Goal: Task Accomplishment & Management: Manage account settings

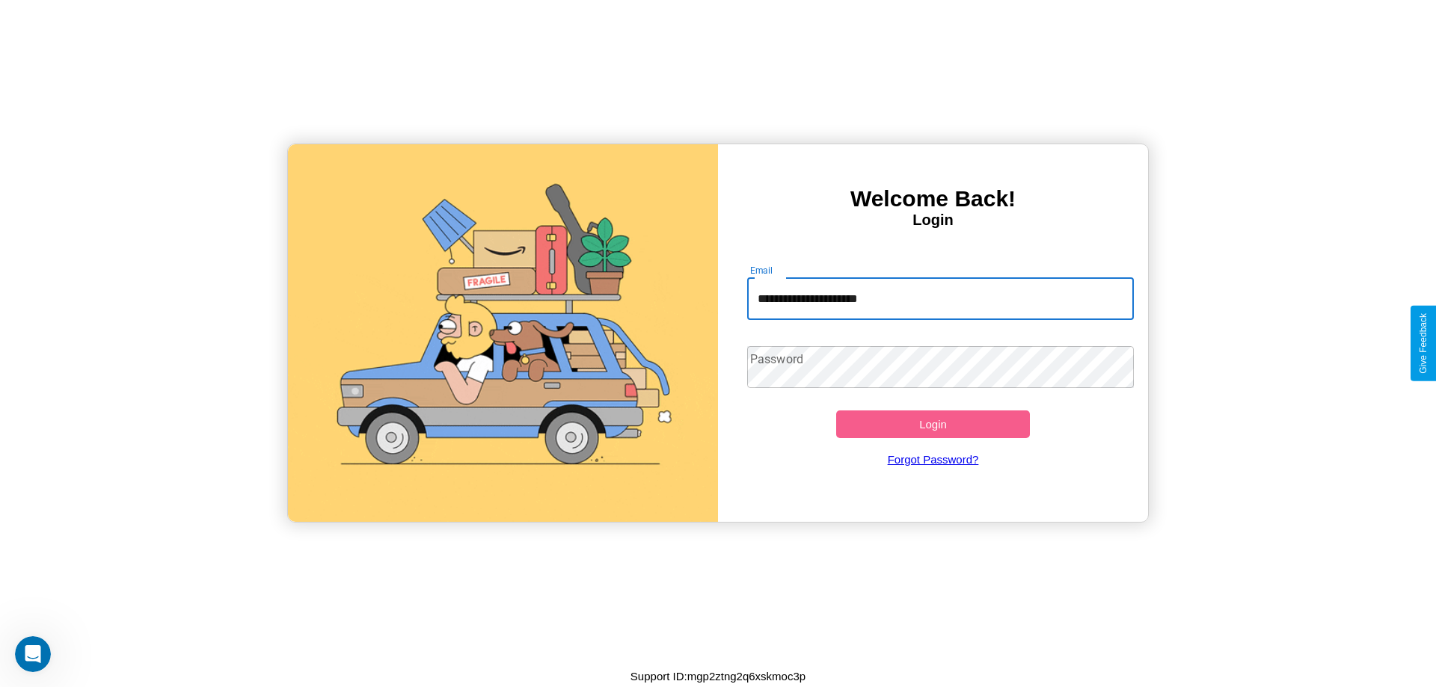
type input "**********"
click at [932, 424] on button "Login" at bounding box center [933, 424] width 194 height 28
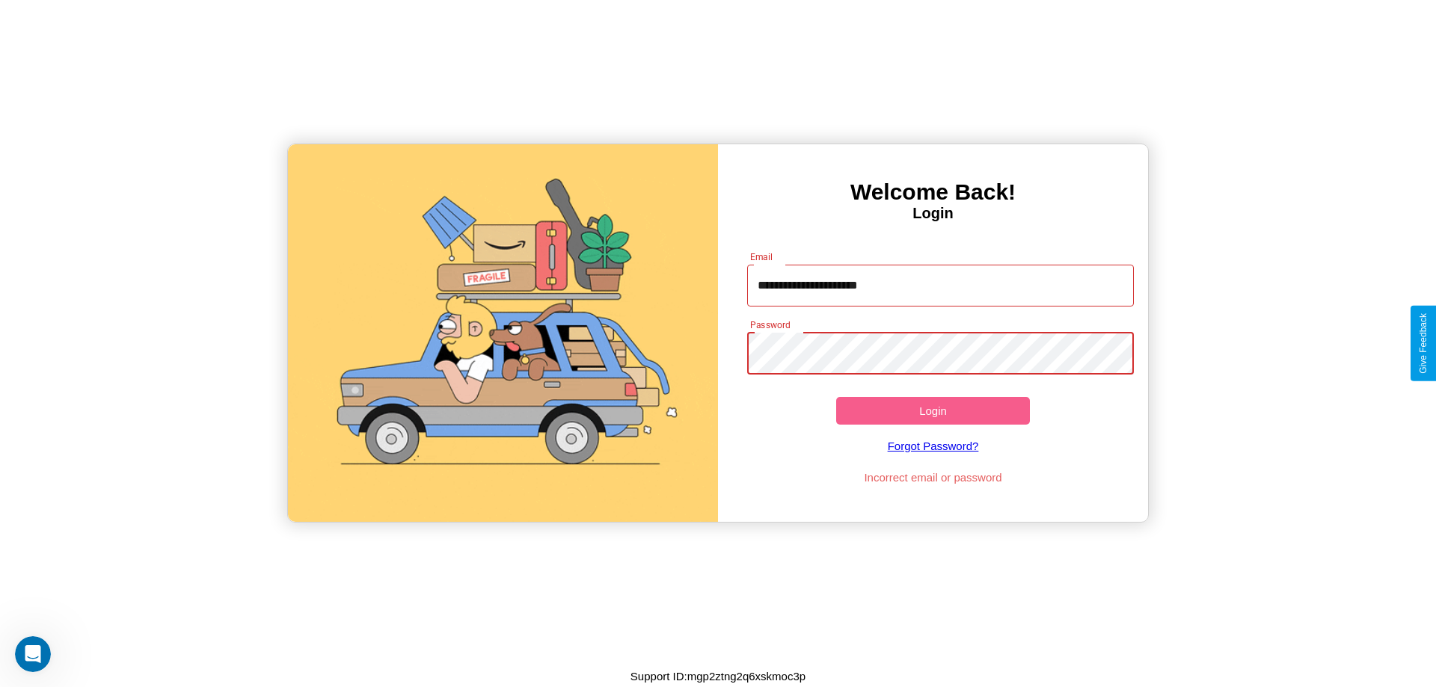
click at [932, 410] on button "Login" at bounding box center [933, 411] width 194 height 28
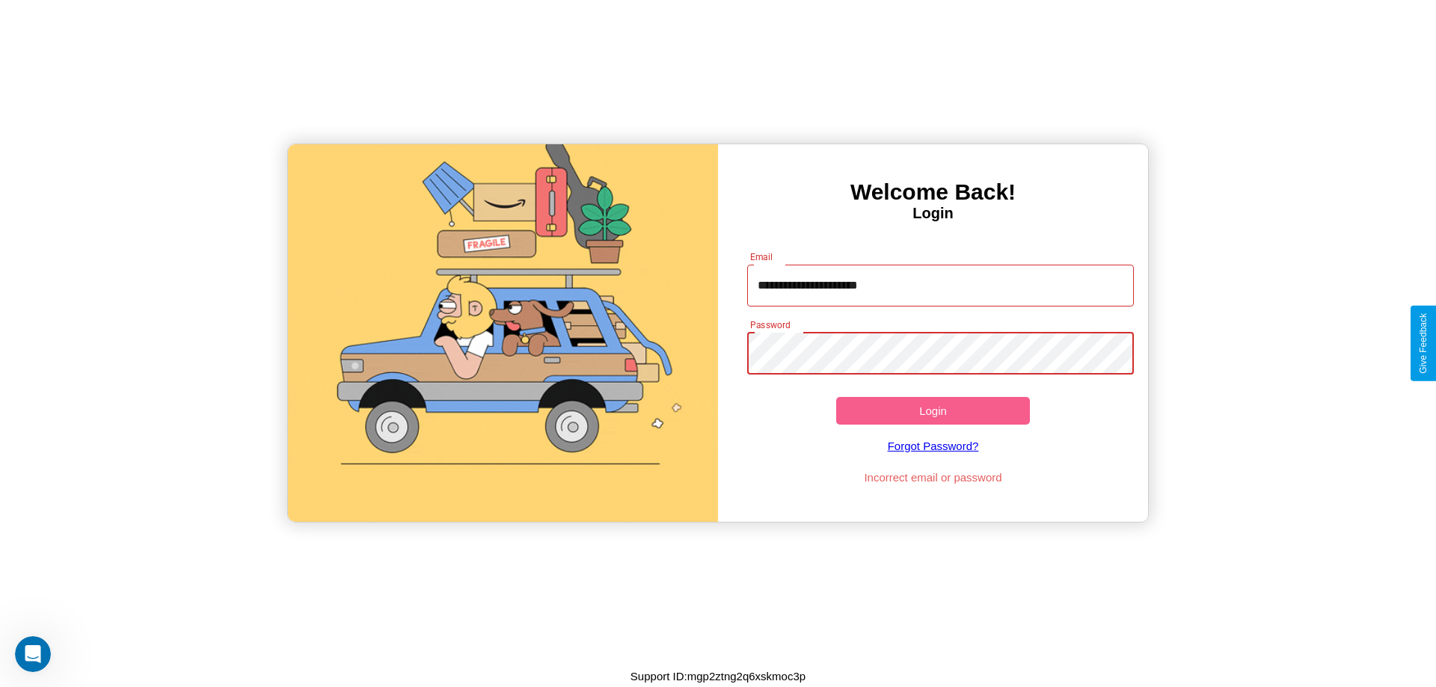
click at [932, 410] on button "Login" at bounding box center [933, 411] width 194 height 28
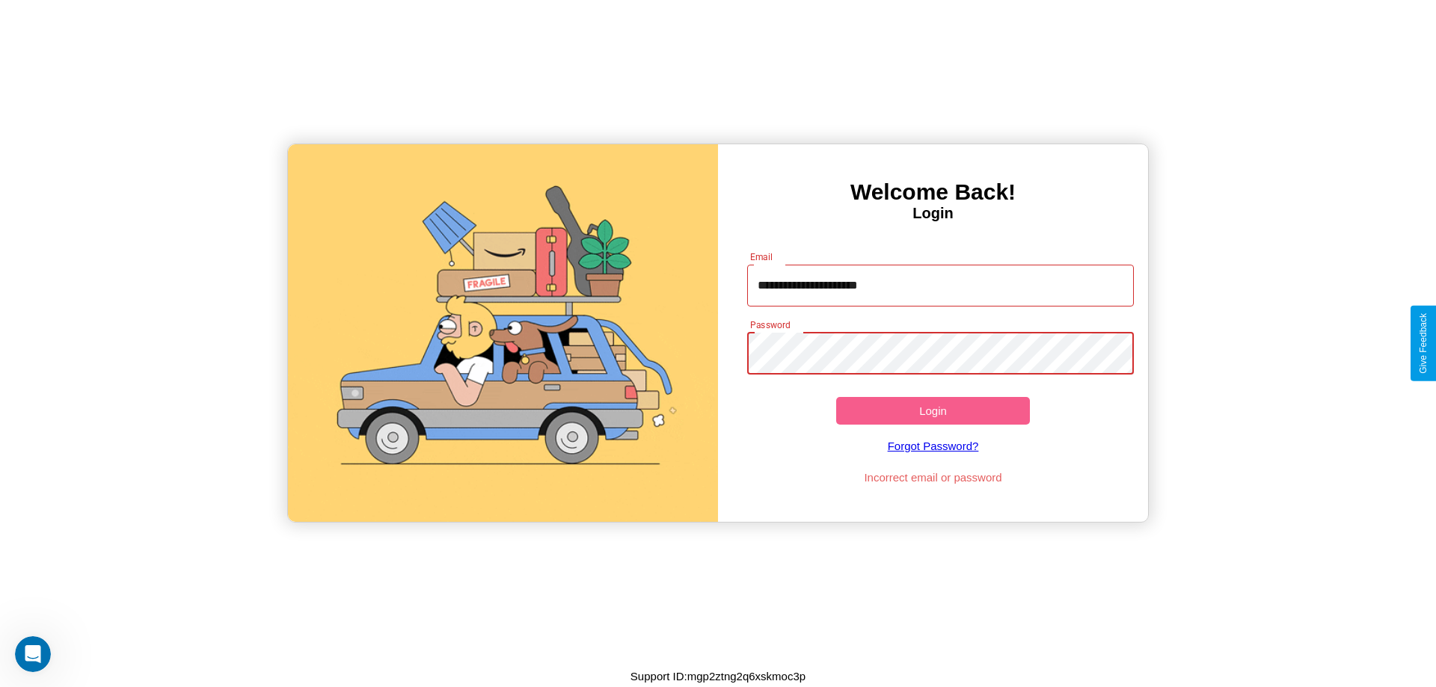
click at [932, 410] on button "Login" at bounding box center [933, 411] width 194 height 28
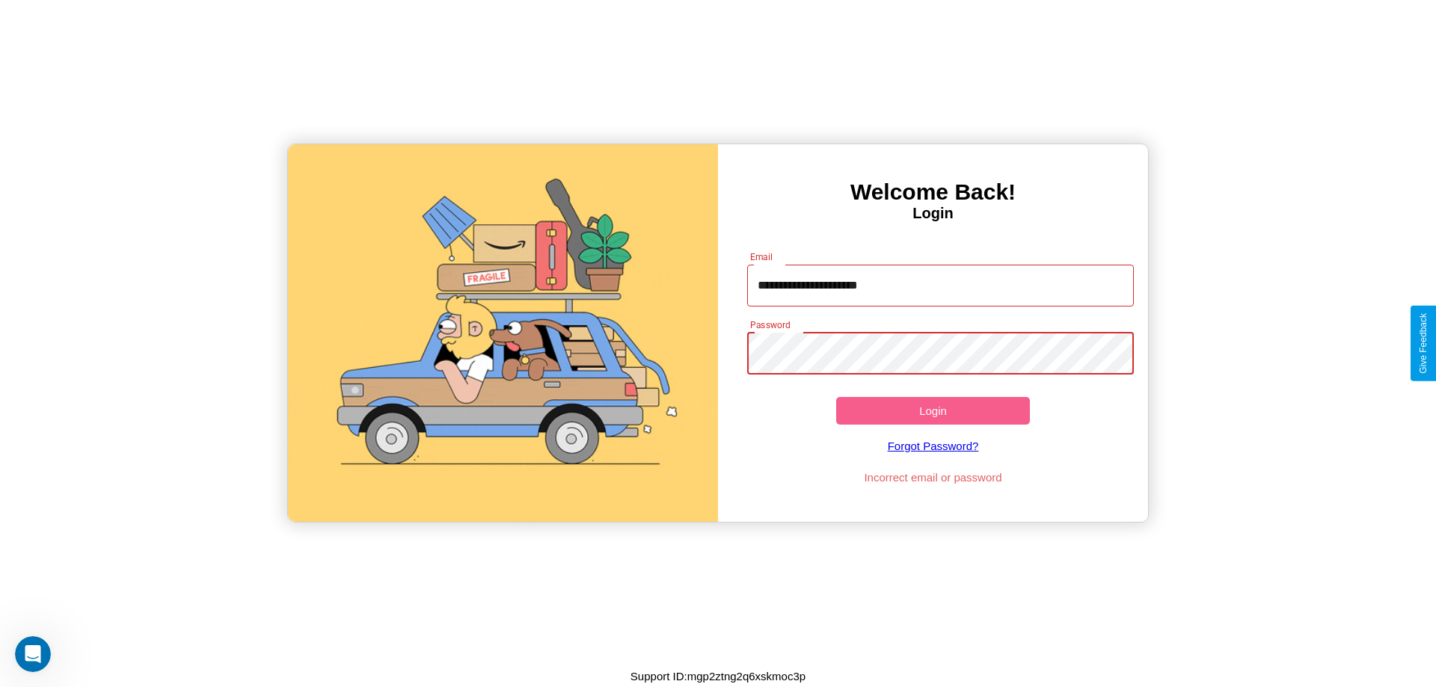
click at [932, 410] on button "Login" at bounding box center [933, 411] width 194 height 28
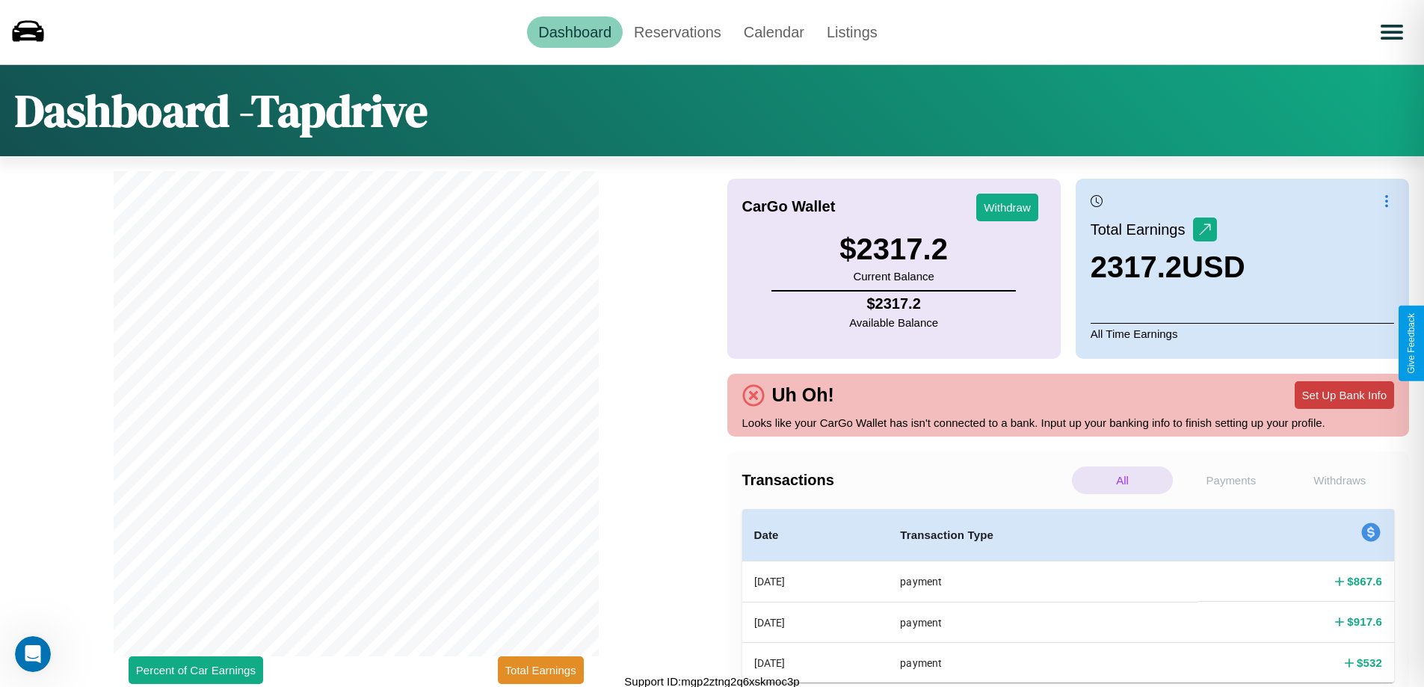
click at [1344, 395] on button "Set Up Bank Info" at bounding box center [1344, 395] width 99 height 28
